Goal: Information Seeking & Learning: Learn about a topic

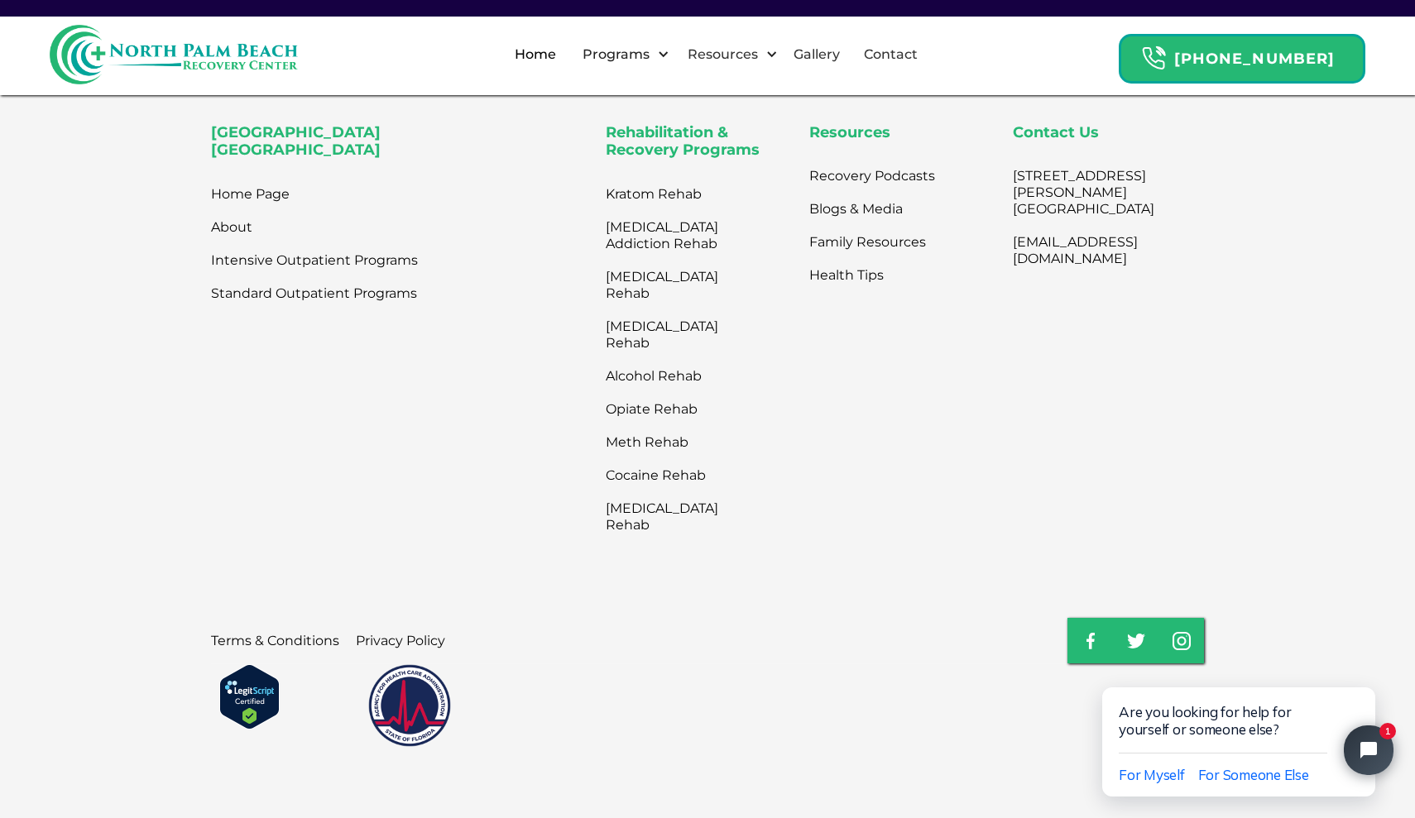
scroll to position [5535, 0]
click at [1366, 669] on icon "Close chat widget" at bounding box center [1363, 668] width 17 height 17
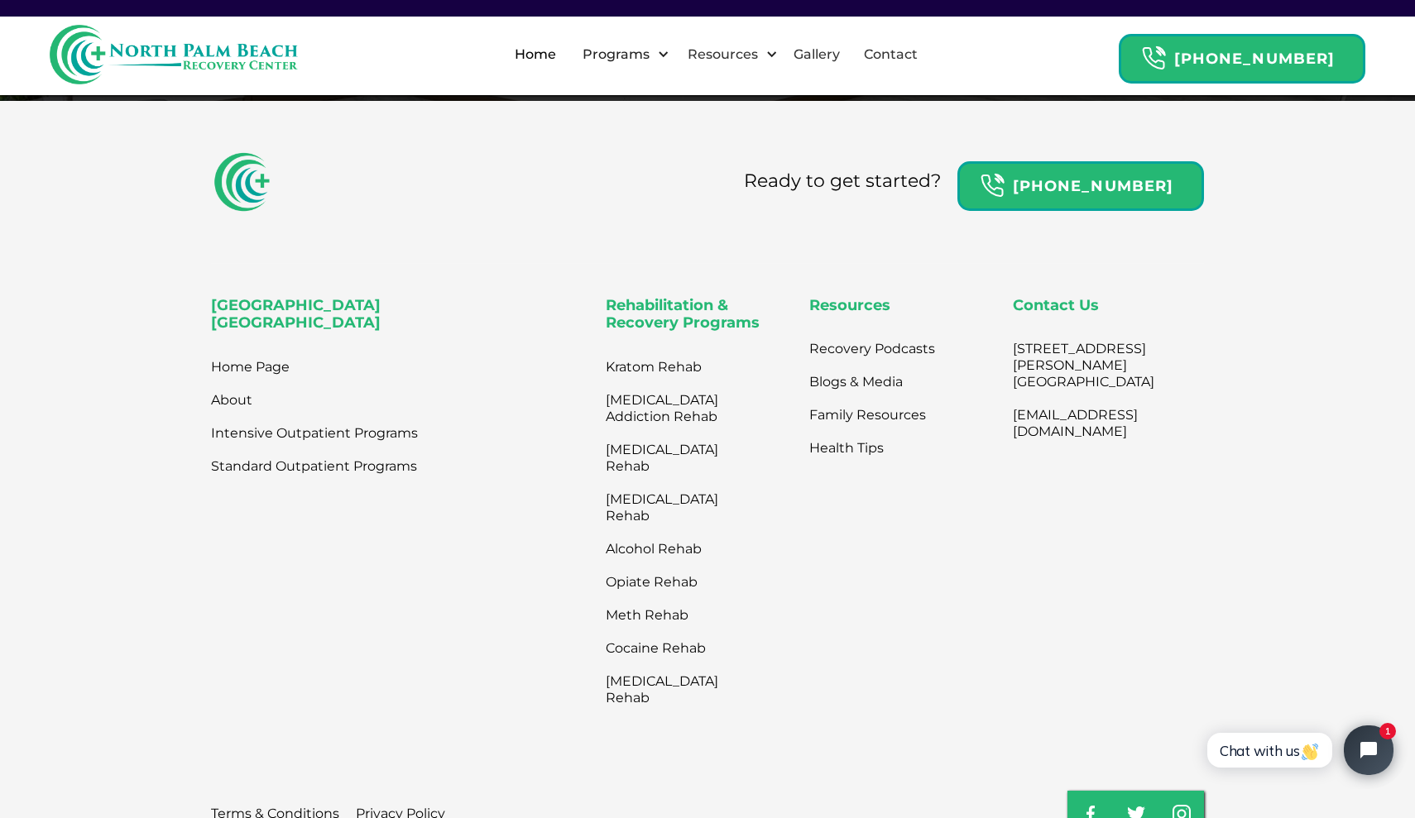
scroll to position [5340, 0]
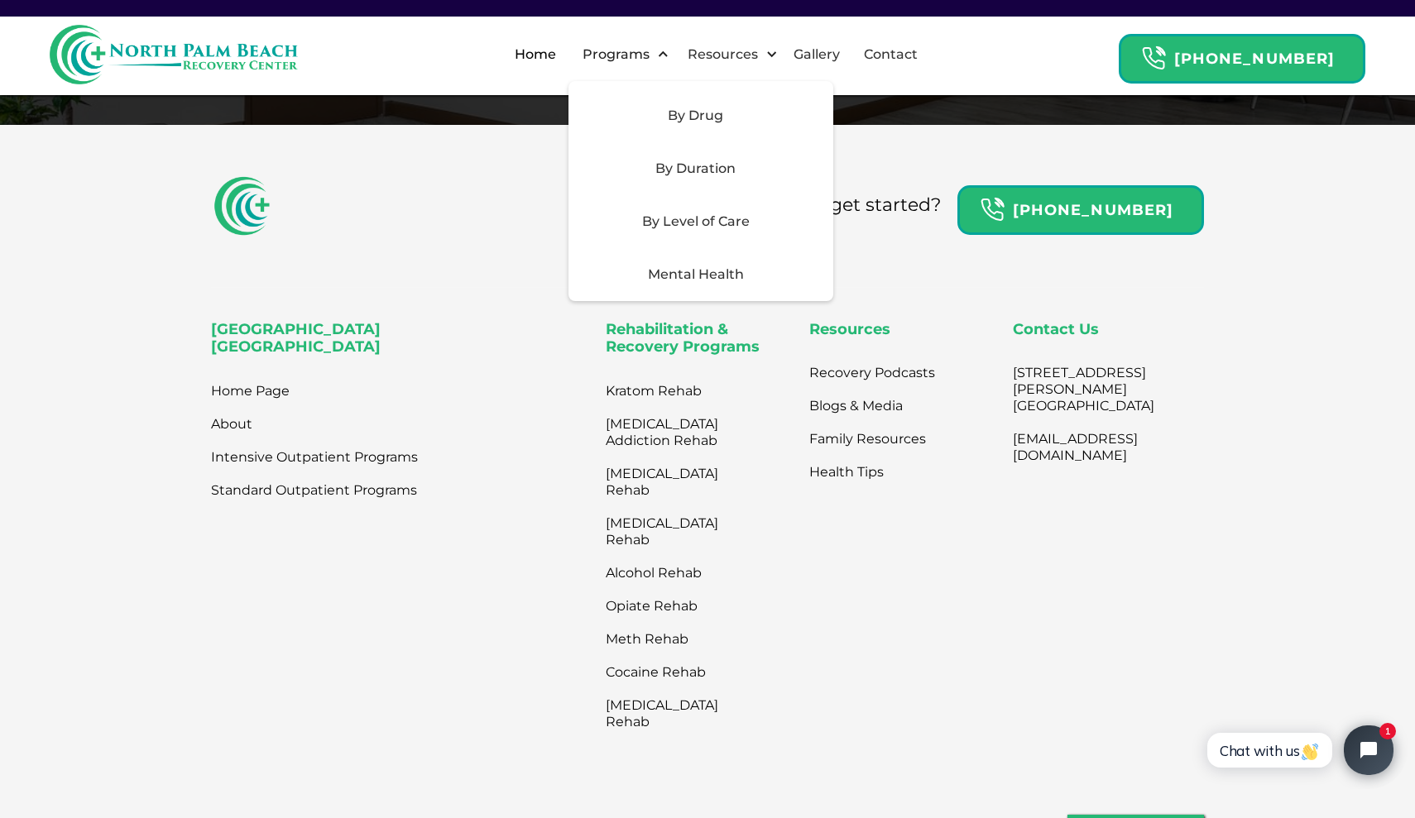
click at [715, 216] on div "By Level of Care" at bounding box center [695, 222] width 235 height 20
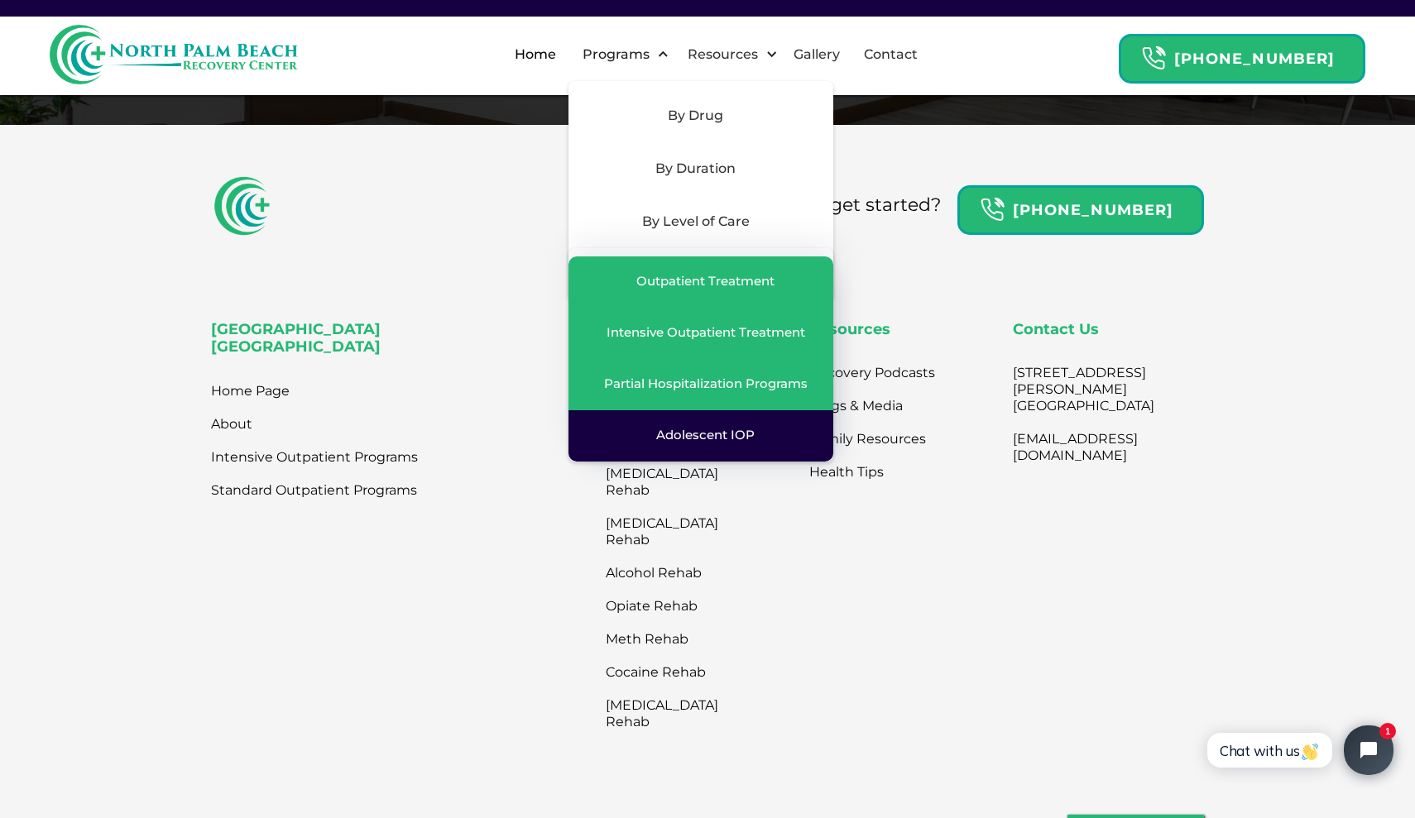
click at [729, 440] on div "Adolescent IOP" at bounding box center [705, 435] width 98 height 17
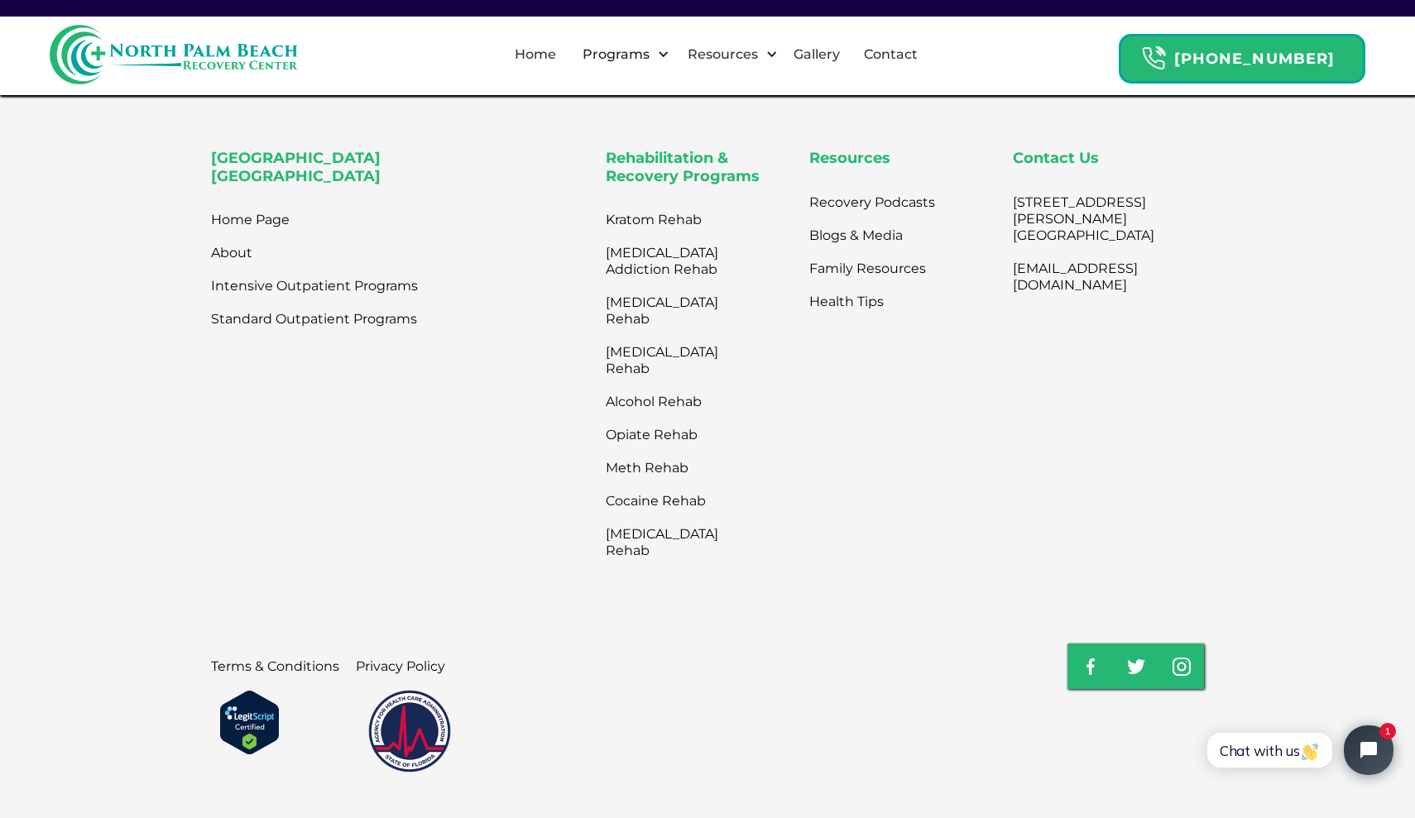
scroll to position [4938, 0]
click at [680, 287] on link "[MEDICAL_DATA] Rehab" at bounding box center [676, 312] width 141 height 50
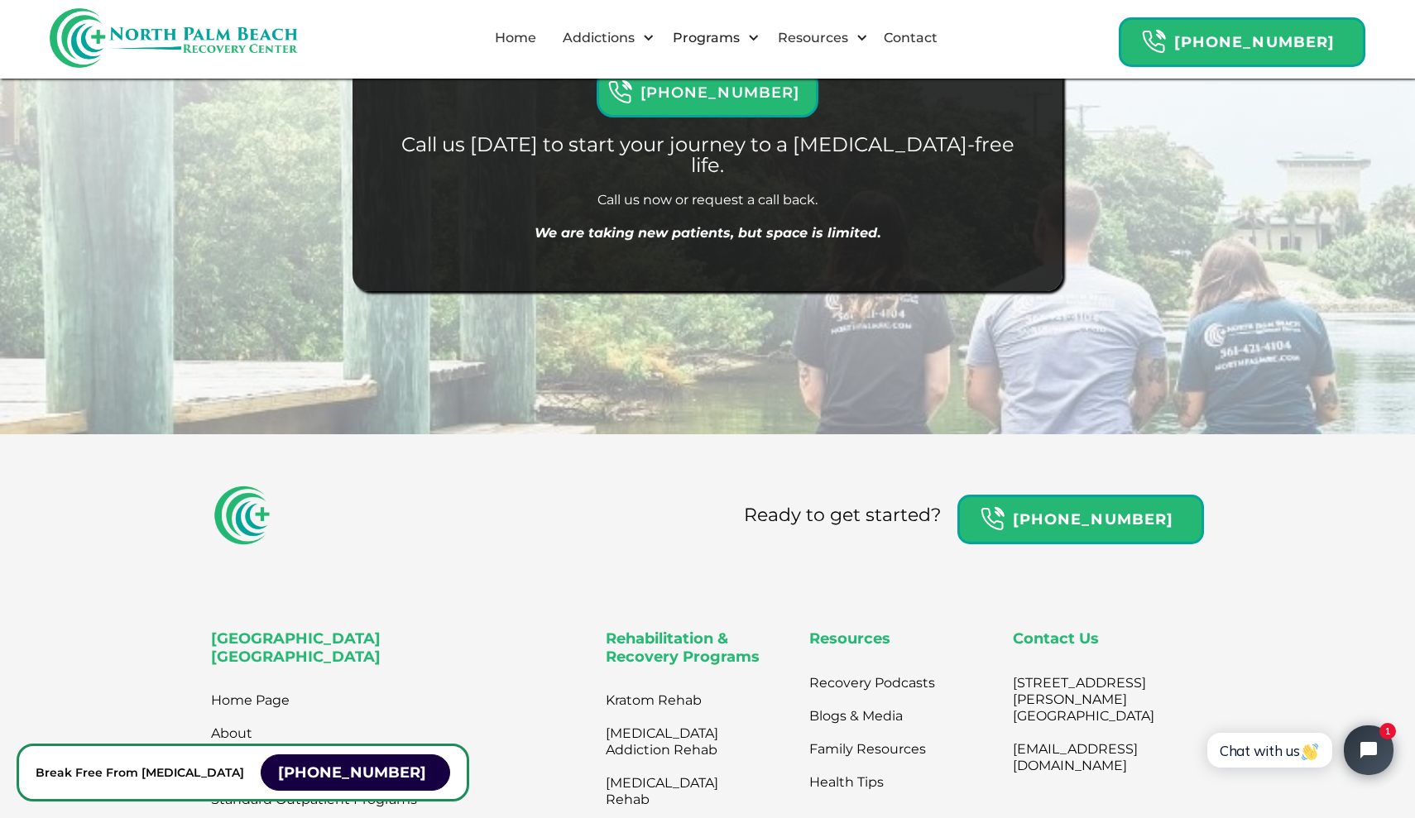
scroll to position [19501, 0]
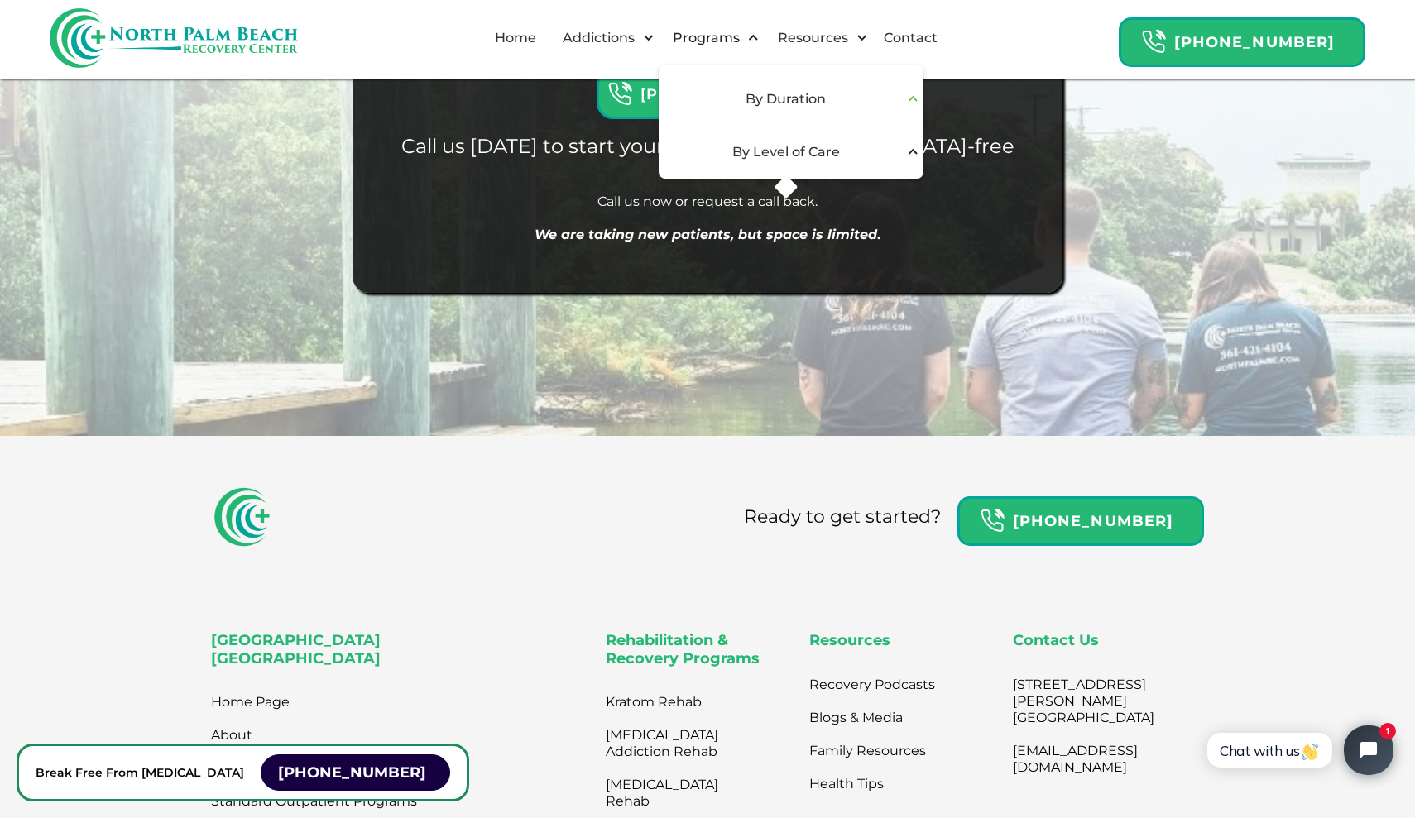
click at [784, 86] on div "By Duration" at bounding box center [791, 99] width 265 height 53
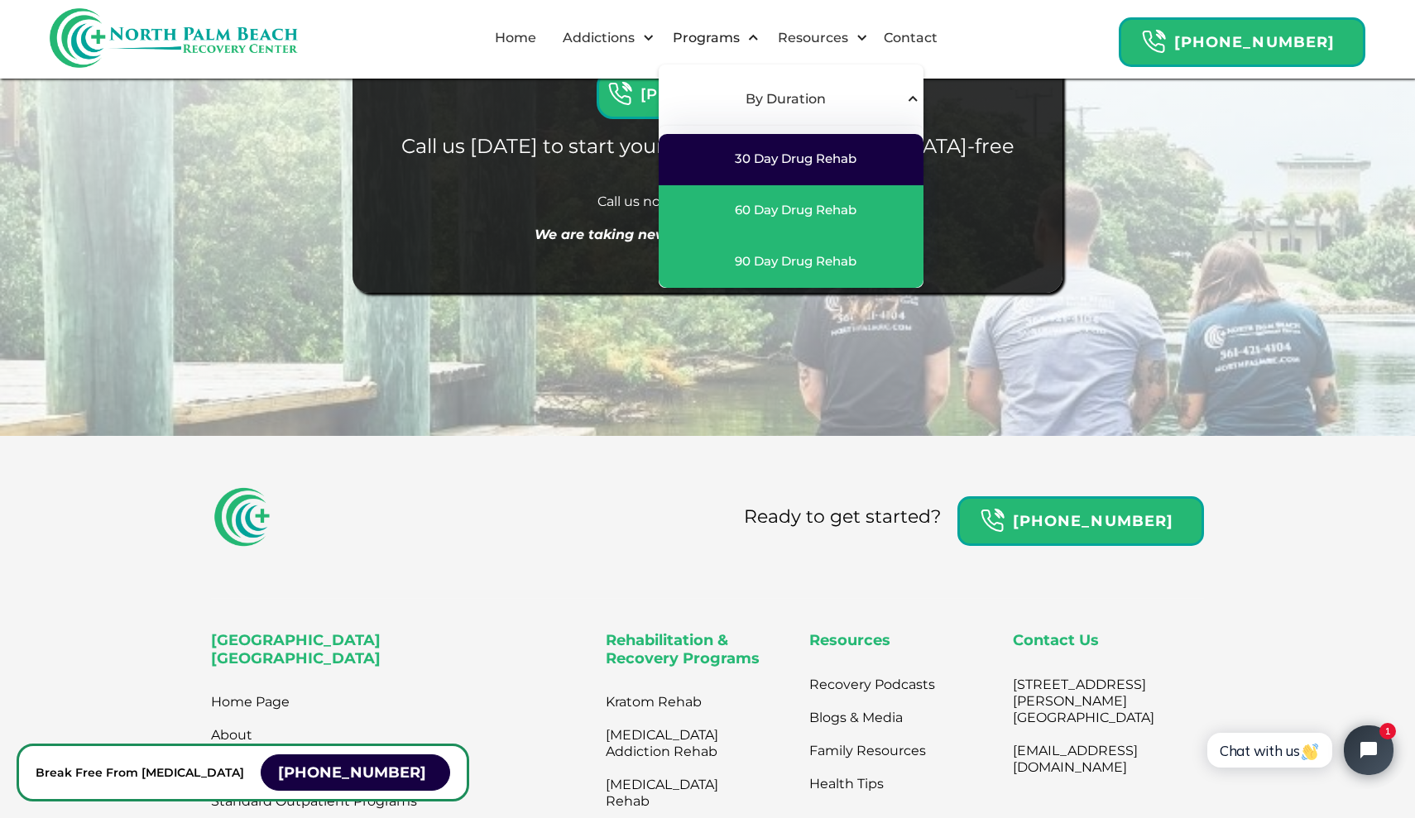
click at [815, 163] on div "30 Day Drug Rehab" at bounding box center [796, 159] width 122 height 17
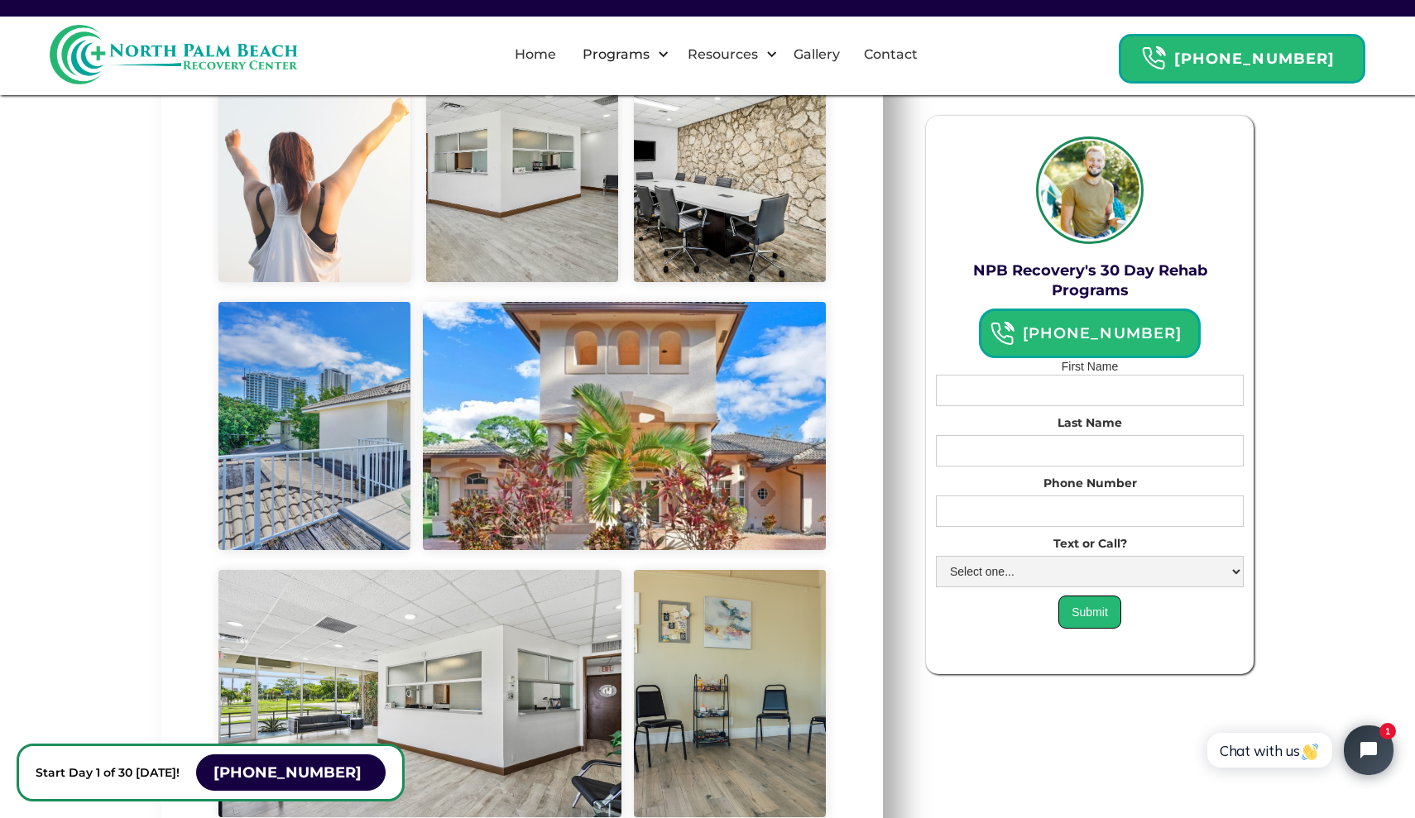
scroll to position [7471, 0]
click at [549, 43] on link "Home" at bounding box center [535, 54] width 61 height 53
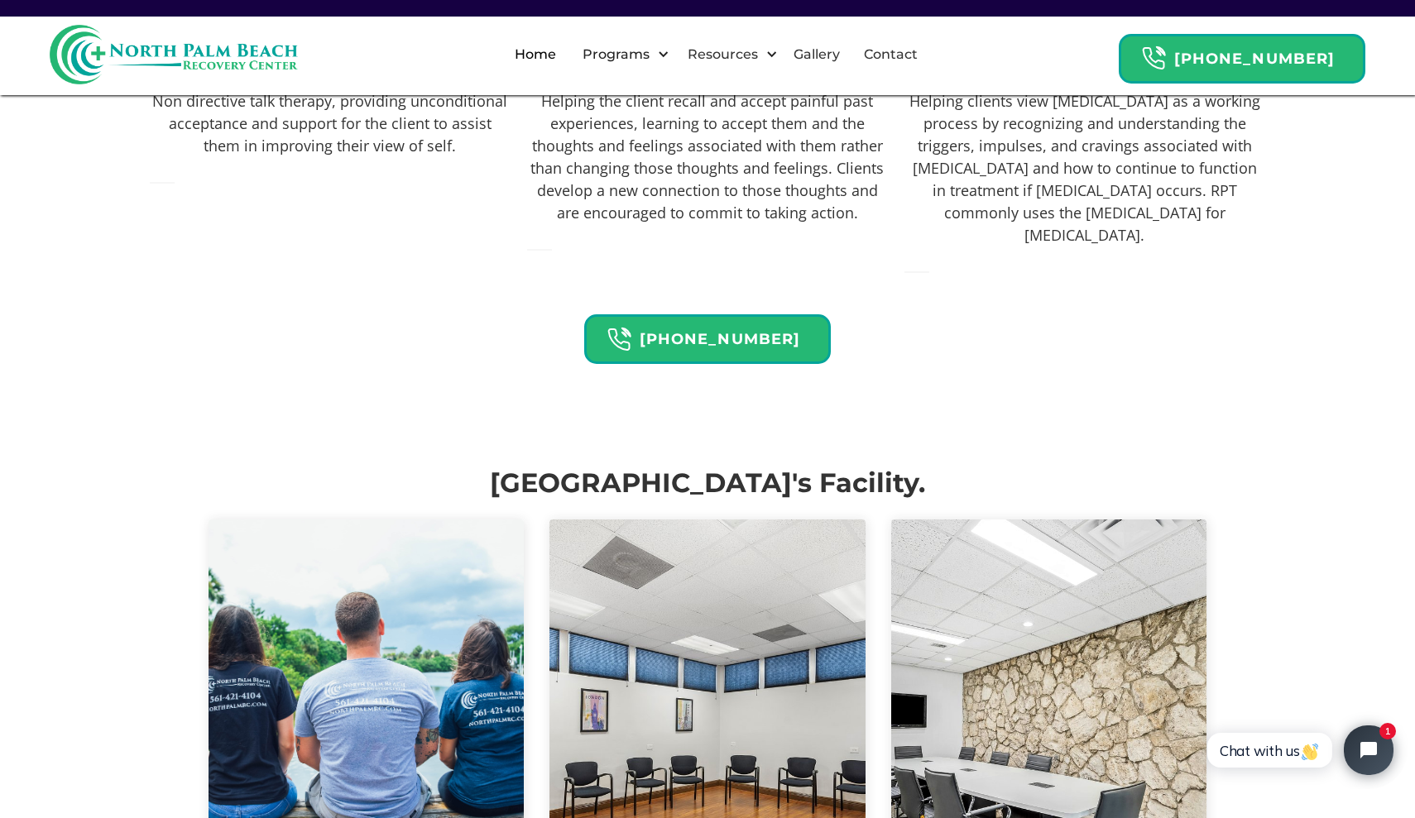
scroll to position [2878, 0]
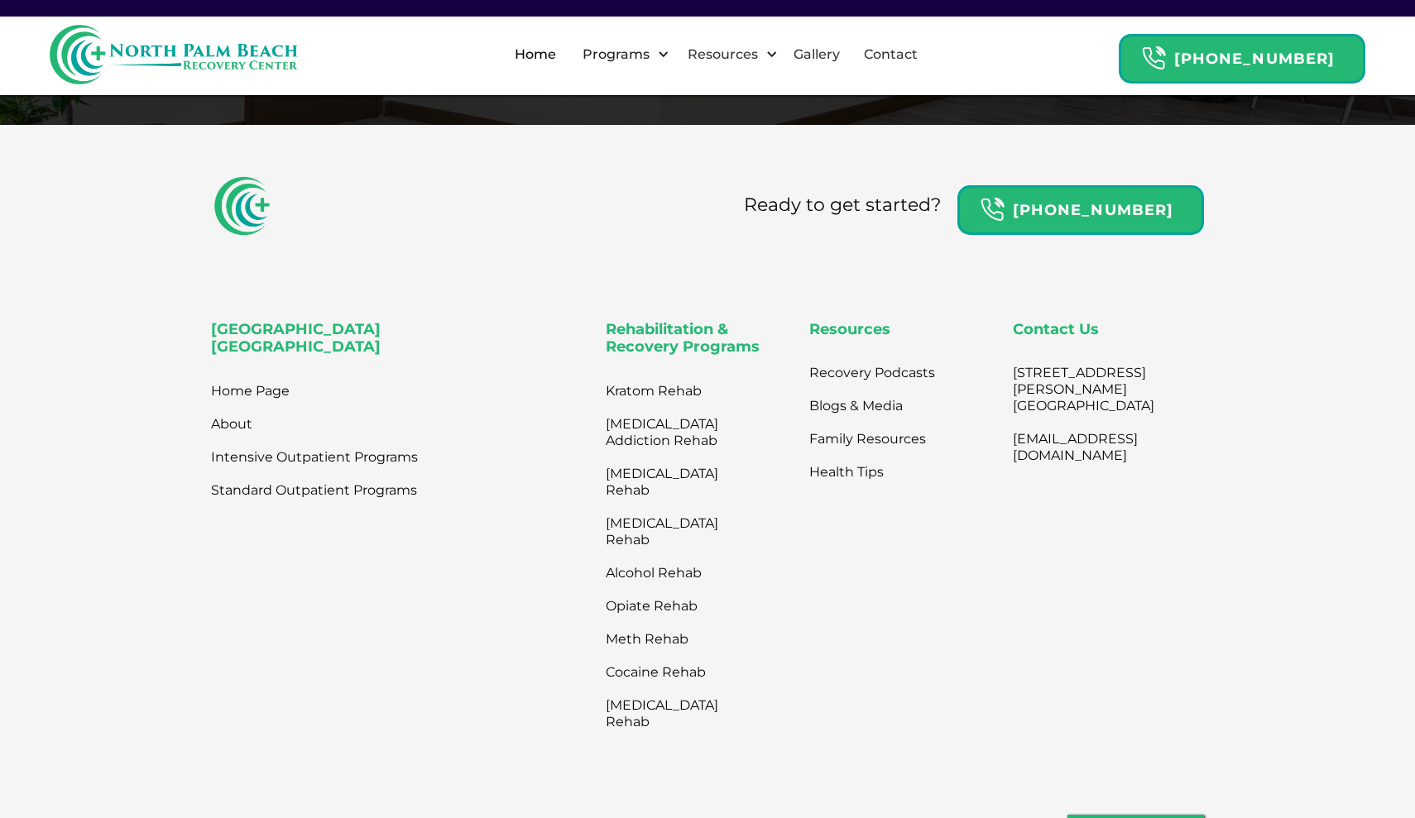
scroll to position [5340, 0]
